Goal: Task Accomplishment & Management: Manage account settings

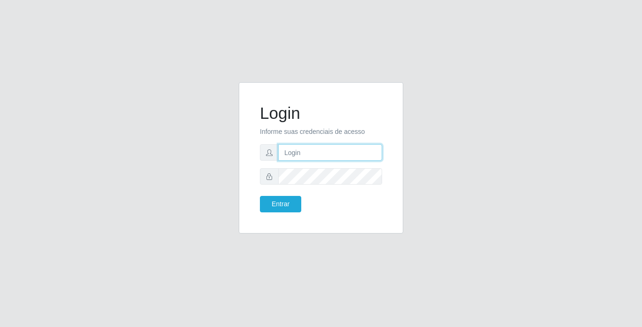
click at [307, 156] on input "text" at bounding box center [330, 152] width 104 height 16
type input "thiagoquirino@bemais"
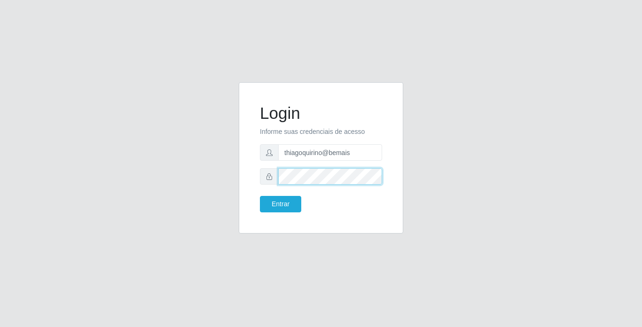
click at [260, 196] on button "Entrar" at bounding box center [280, 204] width 41 height 16
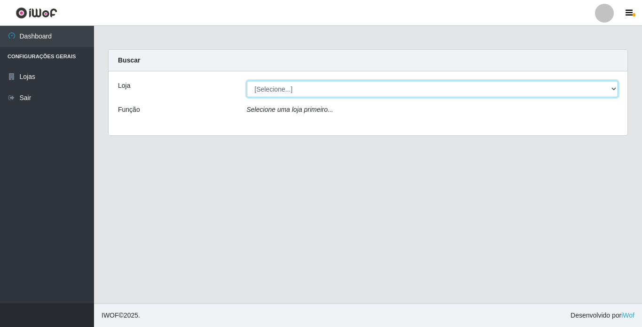
drag, startPoint x: 271, startPoint y: 86, endPoint x: 271, endPoint y: 99, distance: 12.2
click at [271, 86] on select "[Selecione...] Bemais Supermercados - [GEOGRAPHIC_DATA]" at bounding box center [433, 89] width 372 height 16
select select "250"
click at [247, 81] on select "[Selecione...] Bemais Supermercados - [GEOGRAPHIC_DATA]" at bounding box center [433, 89] width 372 height 16
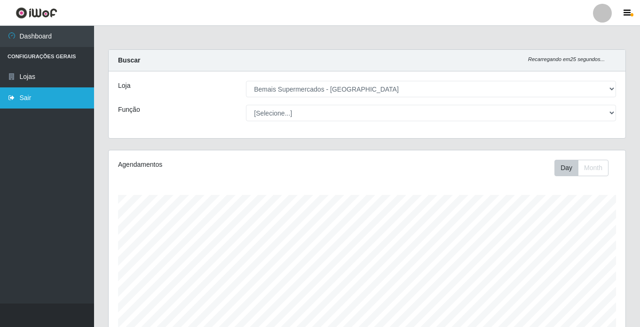
click at [67, 90] on link "Sair" at bounding box center [47, 97] width 94 height 21
